Goal: Browse casually

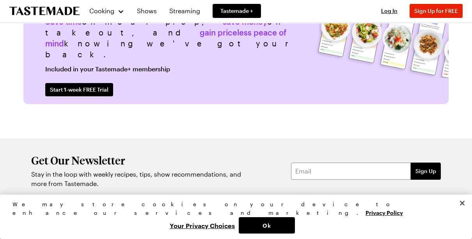
scroll to position [1938, 0]
